Goal: Task Accomplishment & Management: Manage account settings

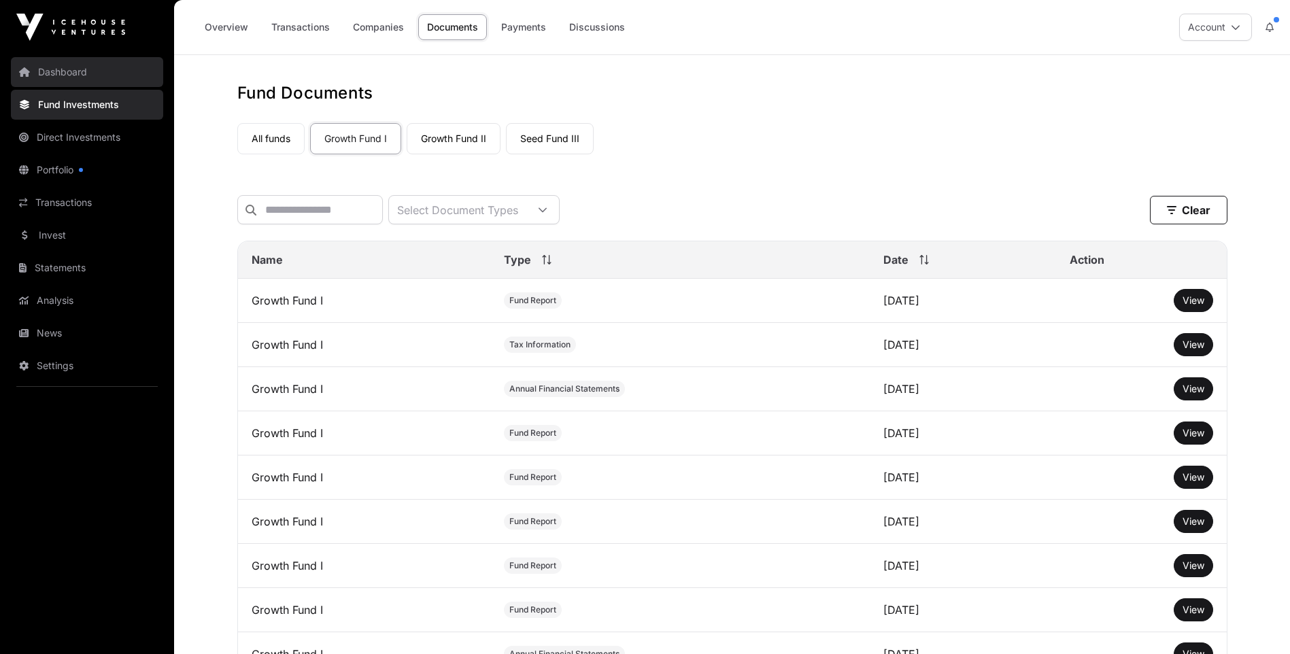
click at [73, 71] on link "Dashboard" at bounding box center [87, 72] width 152 height 30
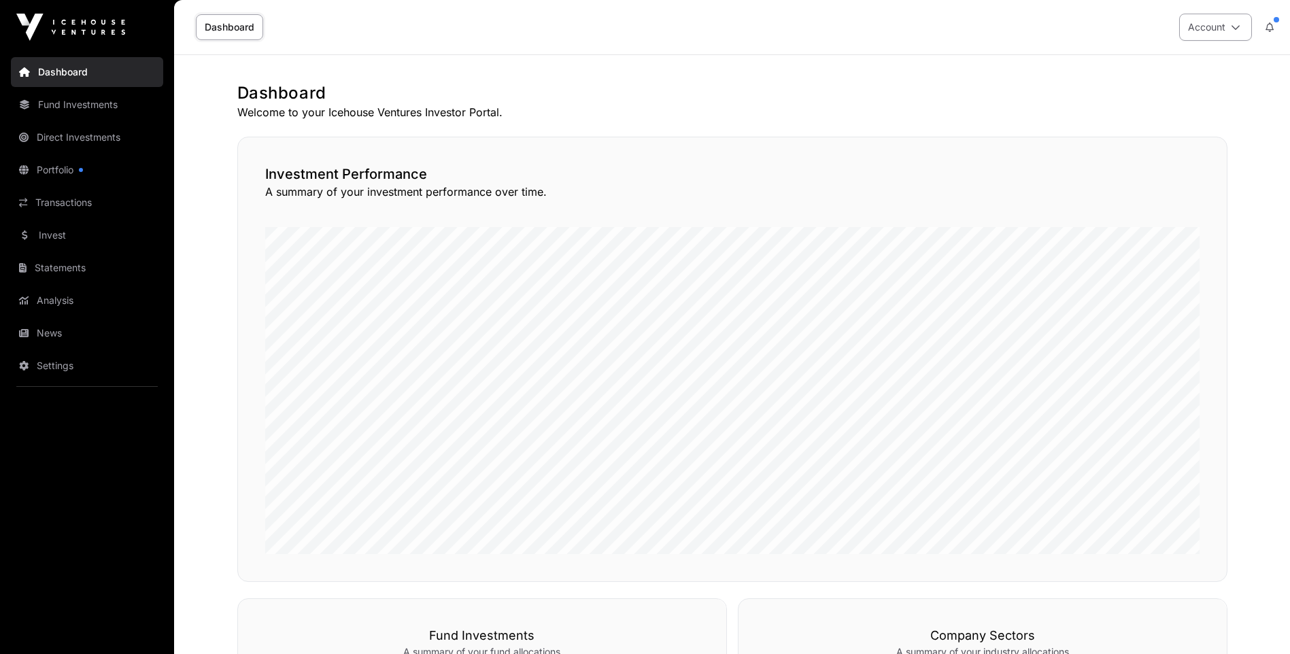
click at [1240, 31] on icon at bounding box center [1236, 27] width 10 height 10
click at [1124, 187] on span "Sign Out" at bounding box center [1130, 191] width 39 height 14
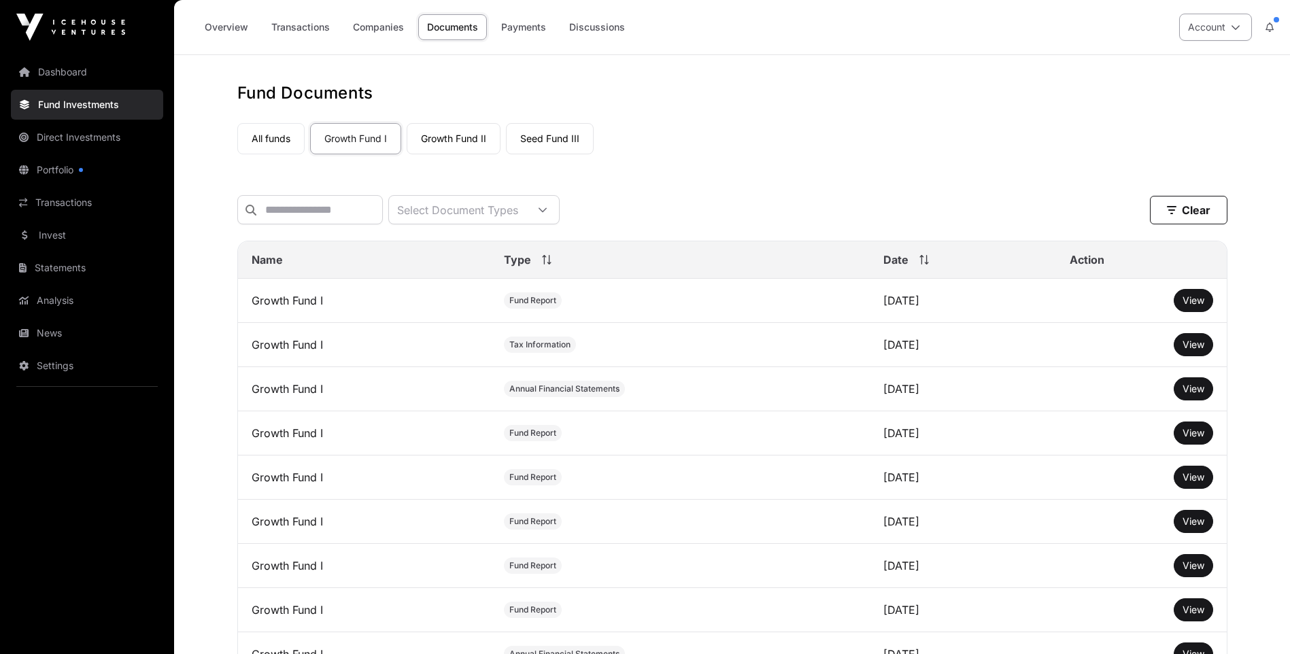
click at [1235, 29] on icon at bounding box center [1236, 27] width 10 height 10
click at [1126, 184] on span "Sign Out" at bounding box center [1130, 191] width 39 height 14
